Goal: Task Accomplishment & Management: Manage account settings

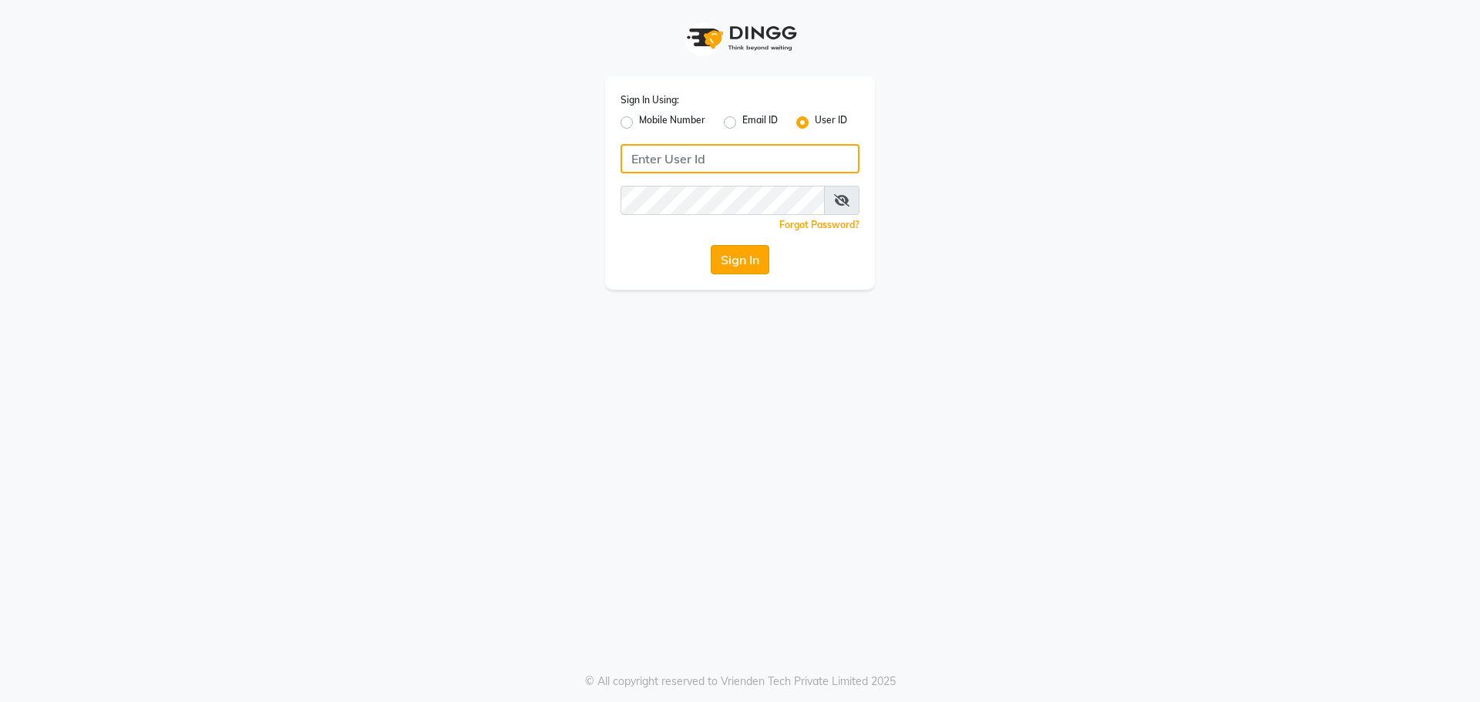
type input "[PERSON_NAME]"
click at [731, 267] on button "Sign In" at bounding box center [740, 259] width 59 height 29
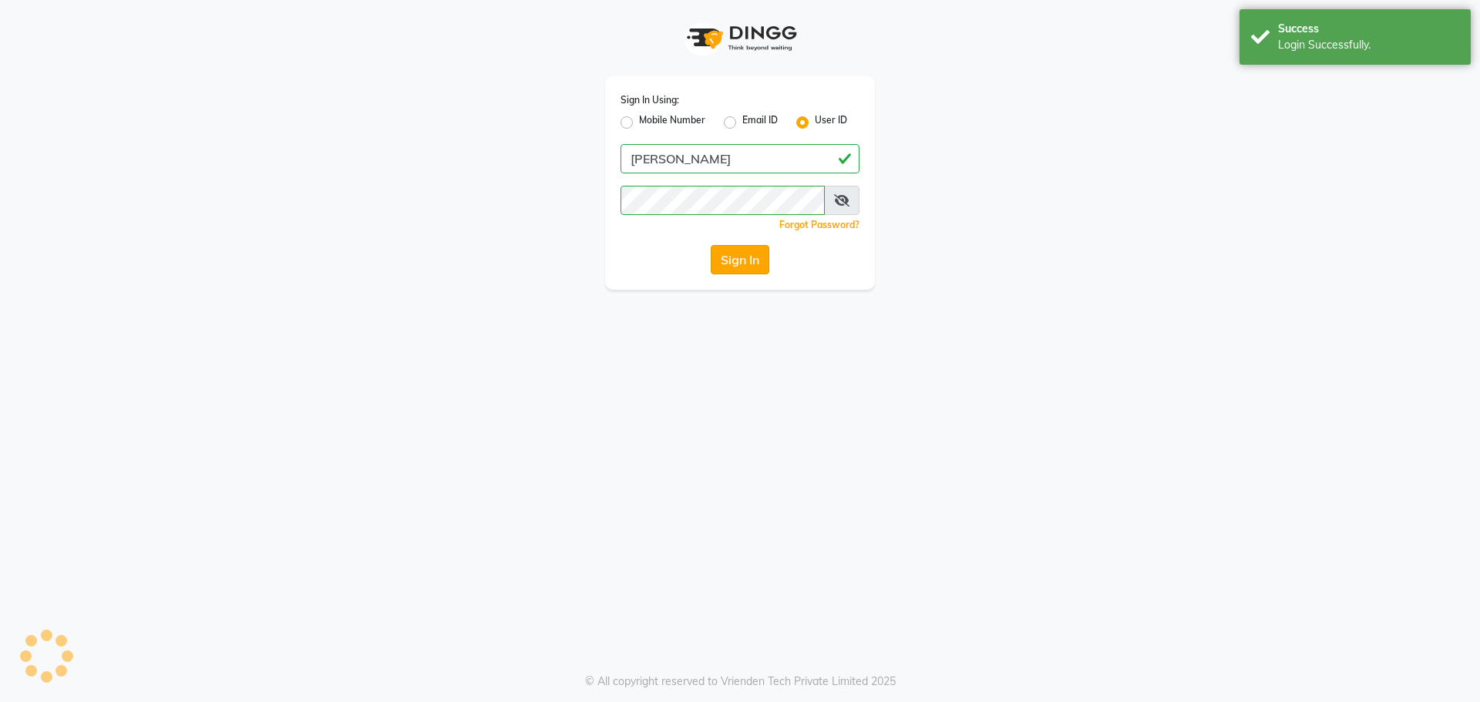
select select "service"
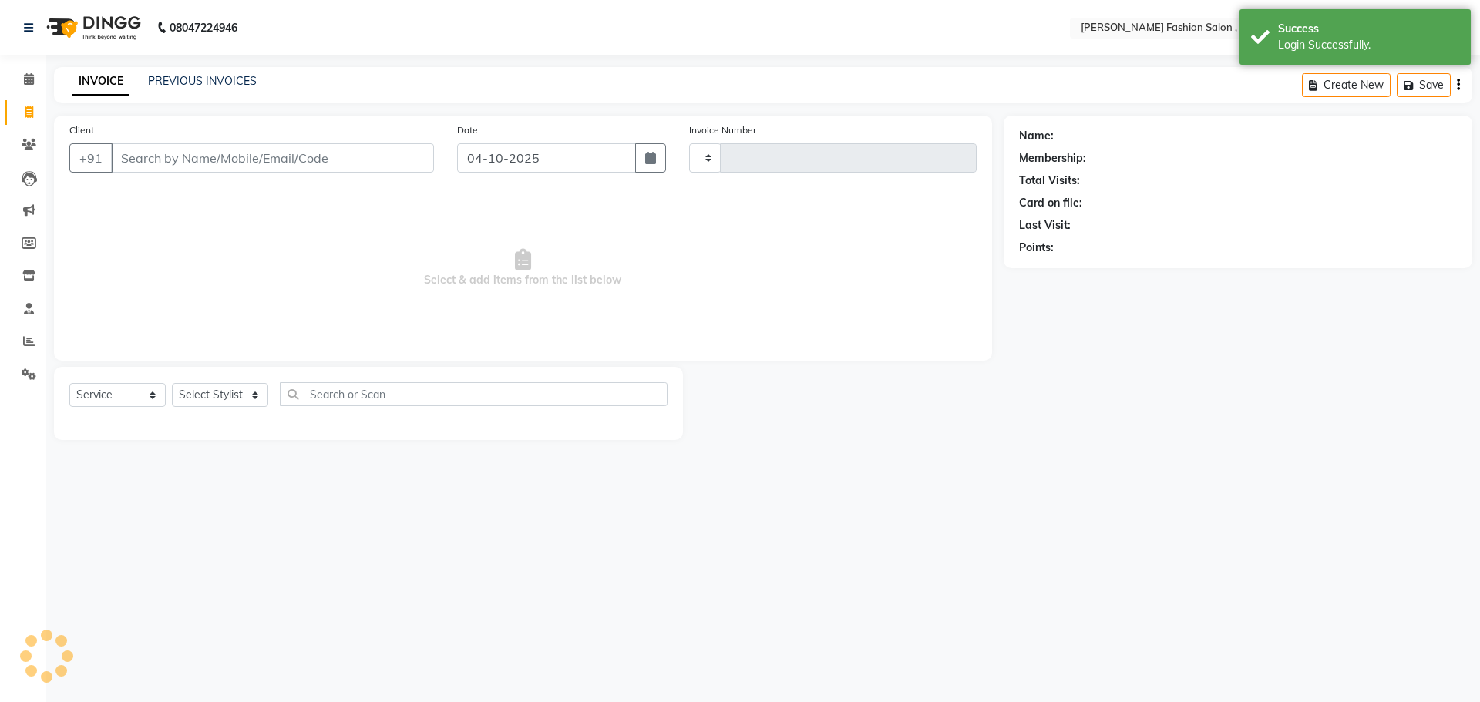
type input "2996"
select select "en"
select select "5233"
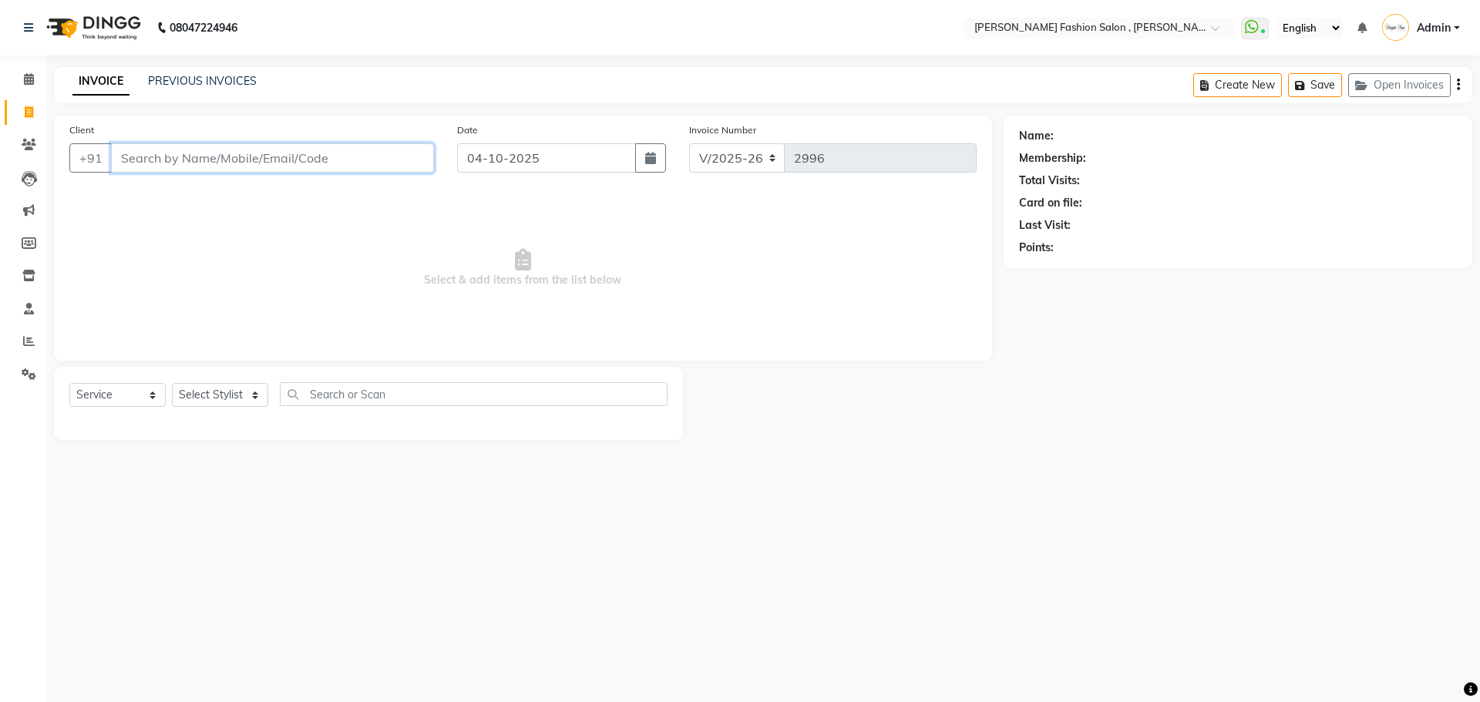
click at [273, 149] on input "Client" at bounding box center [272, 157] width 323 height 29
type input "9674482022"
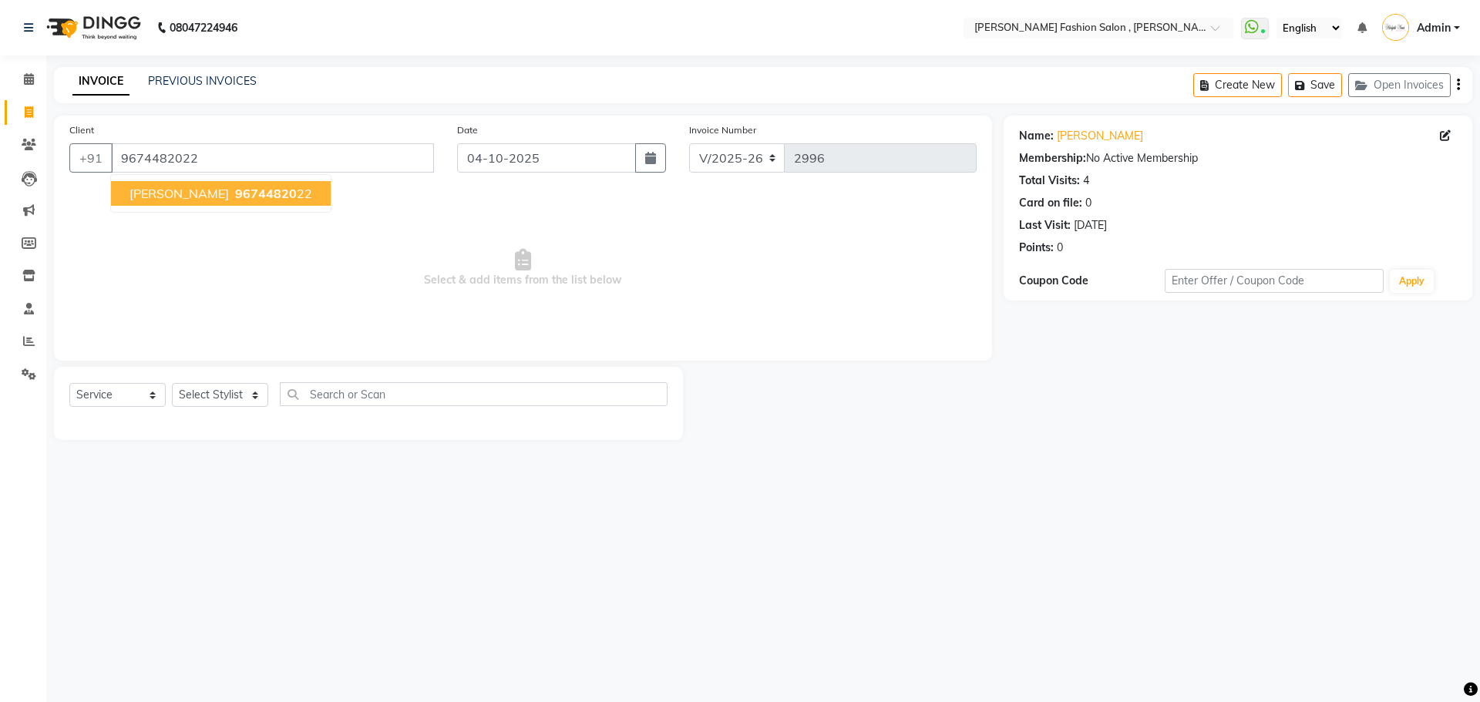
click at [243, 205] on button "[PERSON_NAME] 96744820 22" at bounding box center [221, 193] width 220 height 25
click at [1070, 137] on link "[PERSON_NAME]" at bounding box center [1100, 136] width 86 height 16
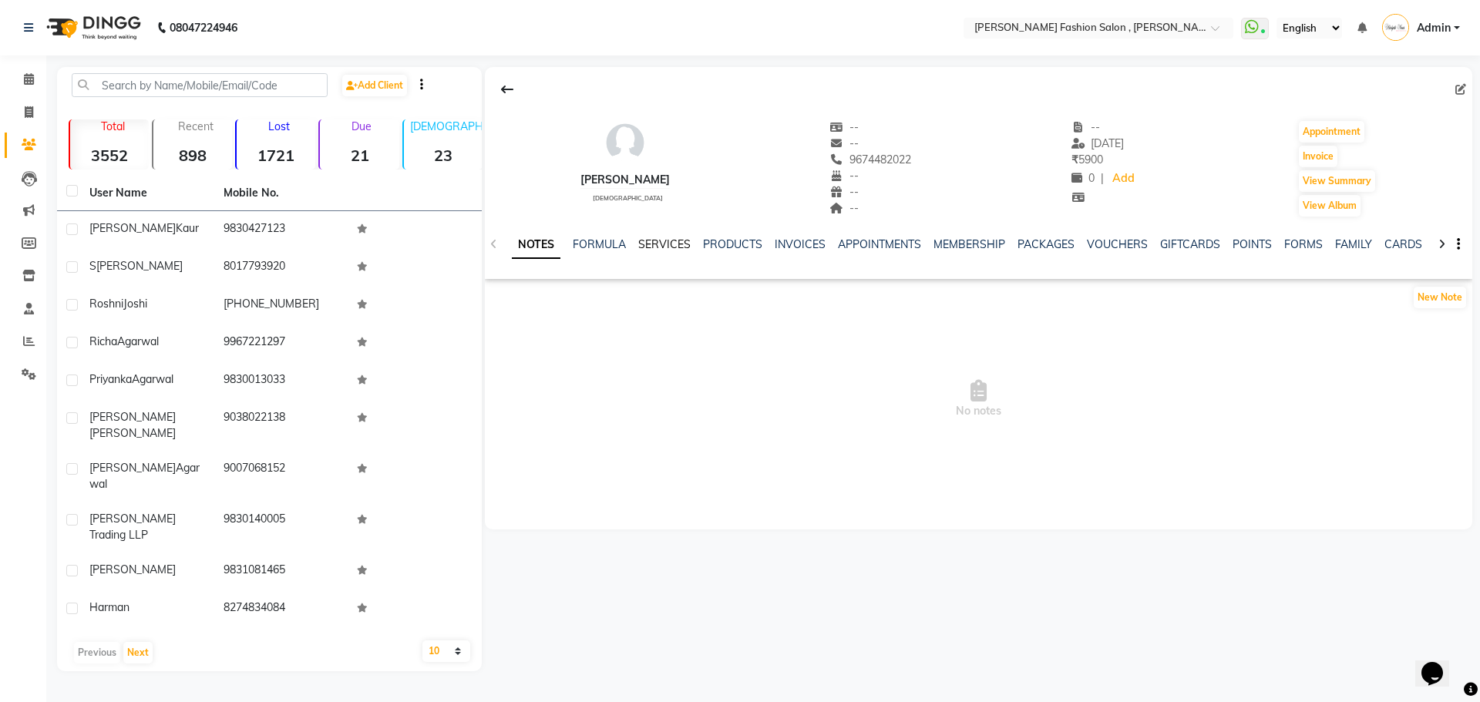
click at [644, 248] on link "SERVICES" at bounding box center [664, 244] width 52 height 14
